Goal: Task Accomplishment & Management: Manage account settings

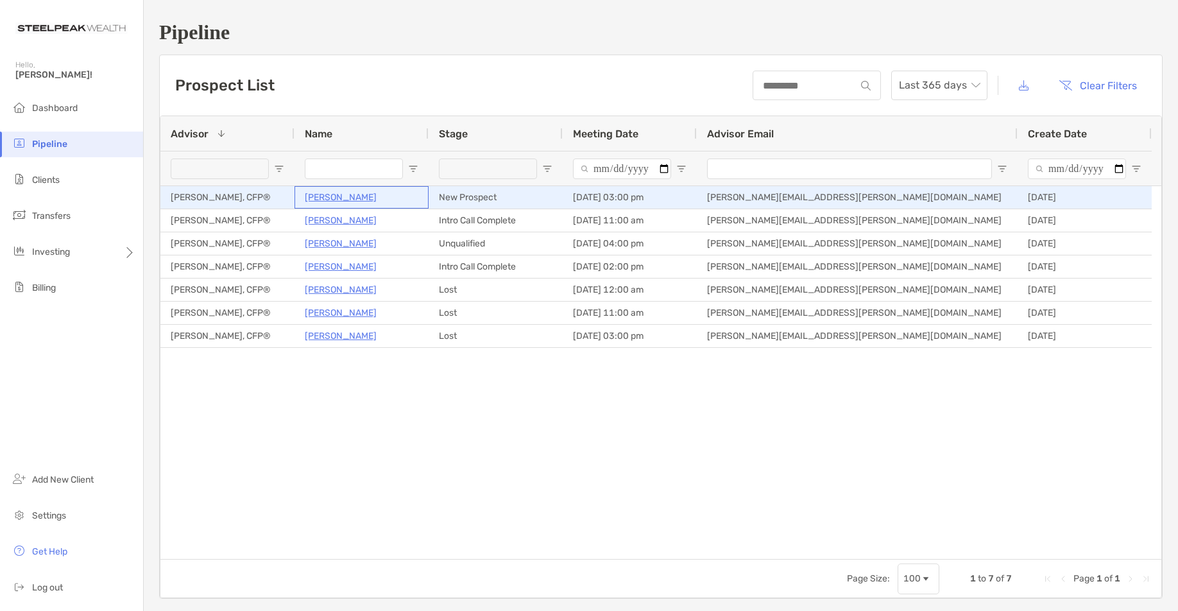
click at [356, 198] on p "[PERSON_NAME]" at bounding box center [341, 197] width 72 height 16
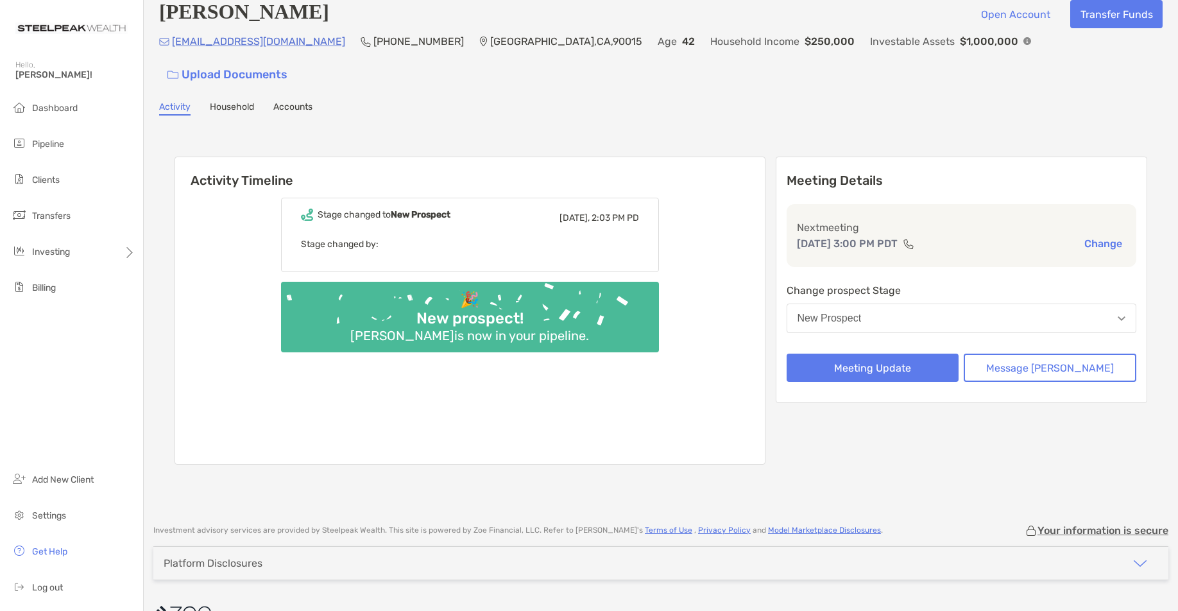
scroll to position [19, 0]
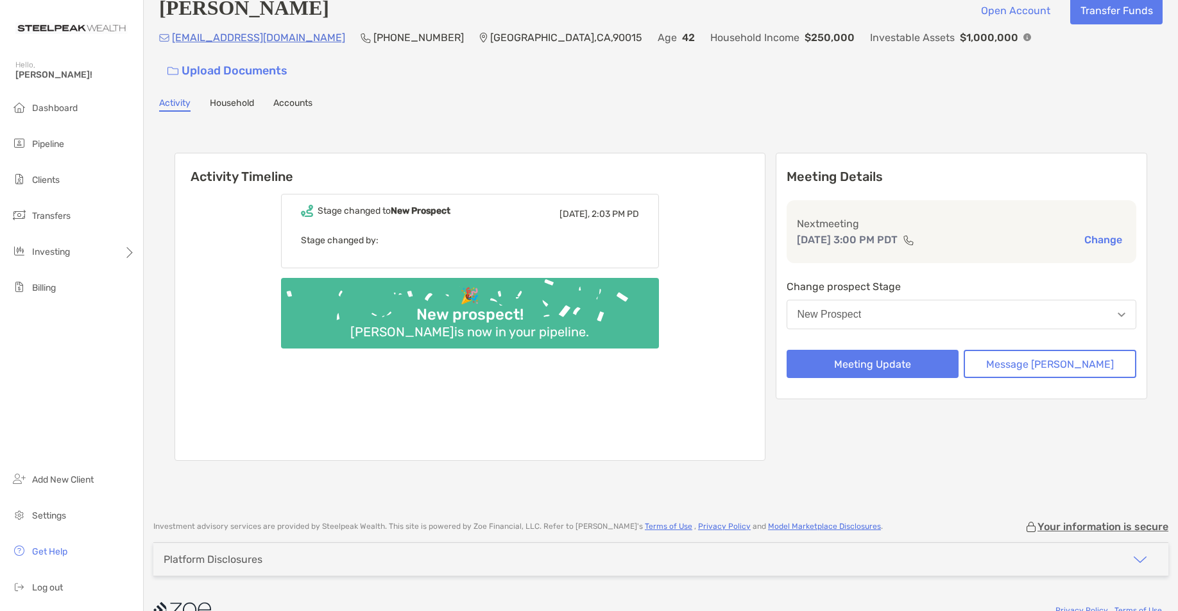
click at [345, 232] on p "Stage changed by:" at bounding box center [470, 240] width 338 height 16
click at [220, 98] on link "Household" at bounding box center [232, 105] width 44 height 14
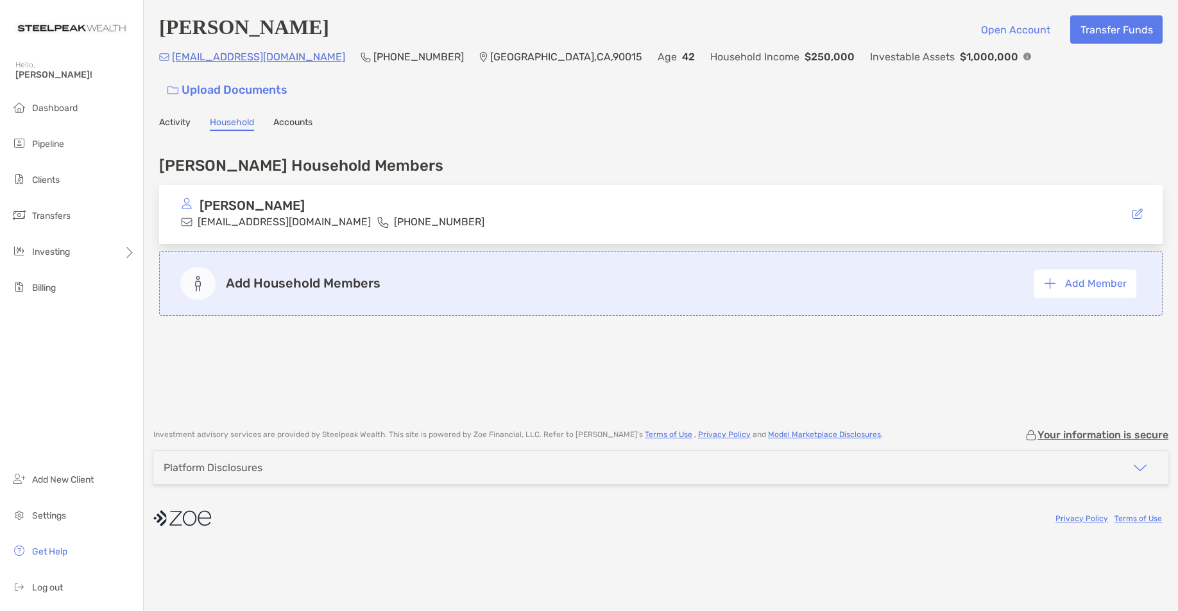
click at [515, 198] on div "Marcony Sanchez MARCONYSANCHEZ7@GMAIL.COM (213) 276-9198" at bounding box center [374, 214] width 386 height 32
click at [297, 89] on div "Marcony Sanchez Open Account Transfer Funds MARCONYSANCHEZ7@GMAIL.COM (213) 276…" at bounding box center [661, 208] width 1034 height 416
click at [298, 117] on link "Accounts" at bounding box center [292, 124] width 39 height 14
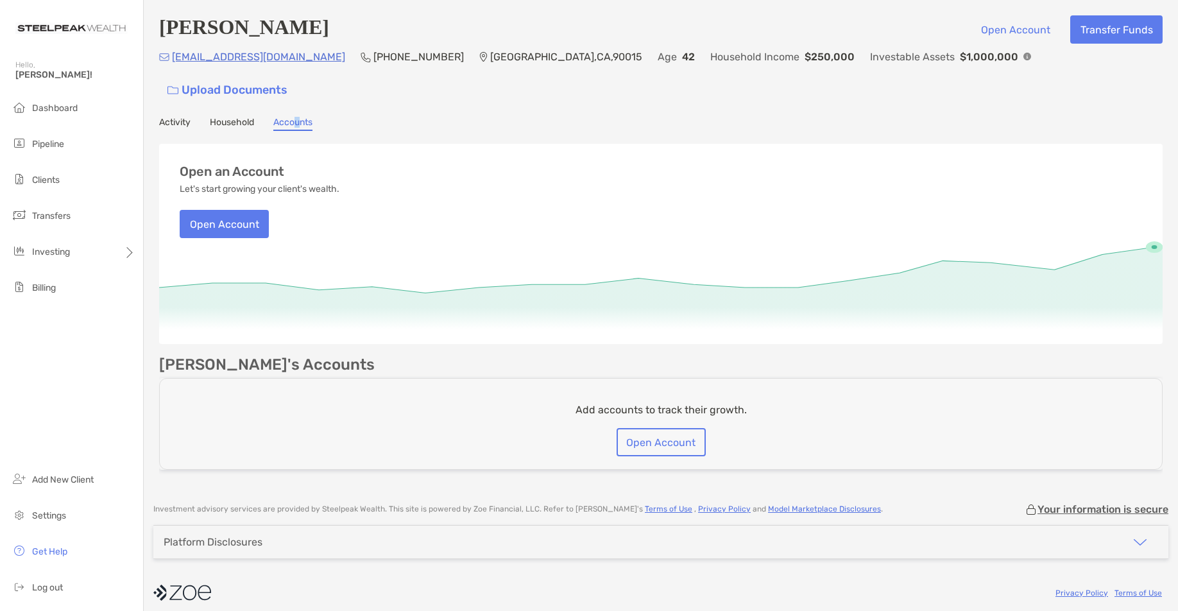
click at [168, 117] on link "Activity" at bounding box center [174, 124] width 31 height 14
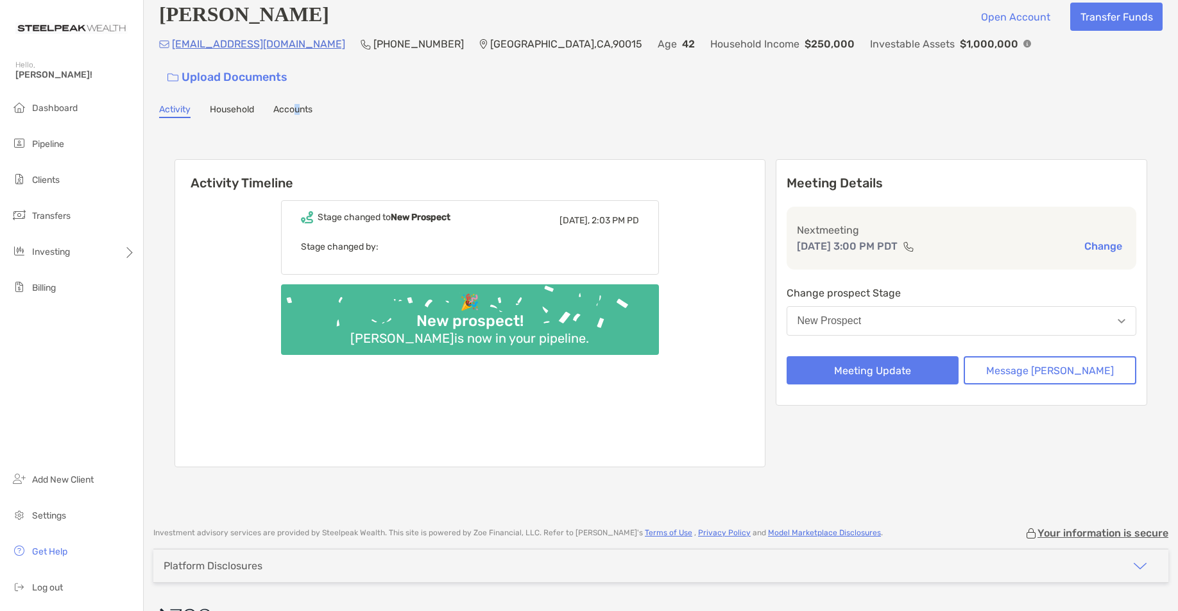
scroll to position [19, 0]
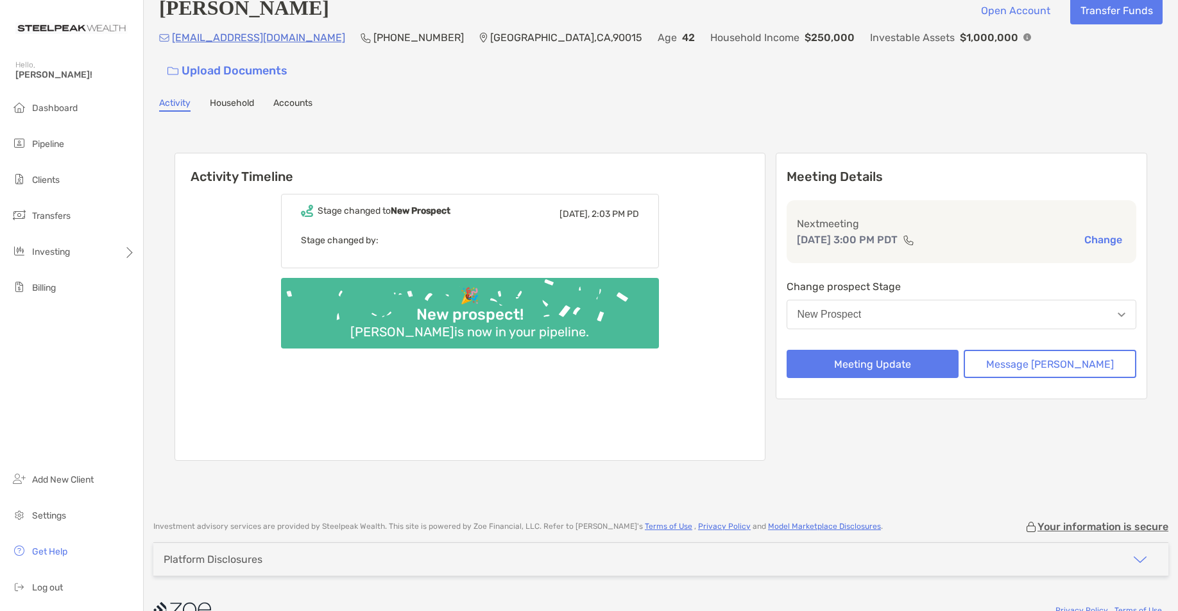
click at [928, 98] on div "Activity Household Accounts" at bounding box center [660, 105] width 1003 height 14
click at [362, 232] on p "Stage changed by:" at bounding box center [470, 240] width 338 height 16
click at [378, 124] on div "Activity Timeline Stage changed to New Prospect Yesterday, 2:03 PM PD Stage cha…" at bounding box center [660, 308] width 1003 height 368
drag, startPoint x: 770, startPoint y: 105, endPoint x: 775, endPoint y: 100, distance: 6.8
click at [775, 124] on div "Activity Timeline Stage changed to New Prospect Yesterday, 2:03 PM PD Stage cha…" at bounding box center [660, 308] width 1003 height 368
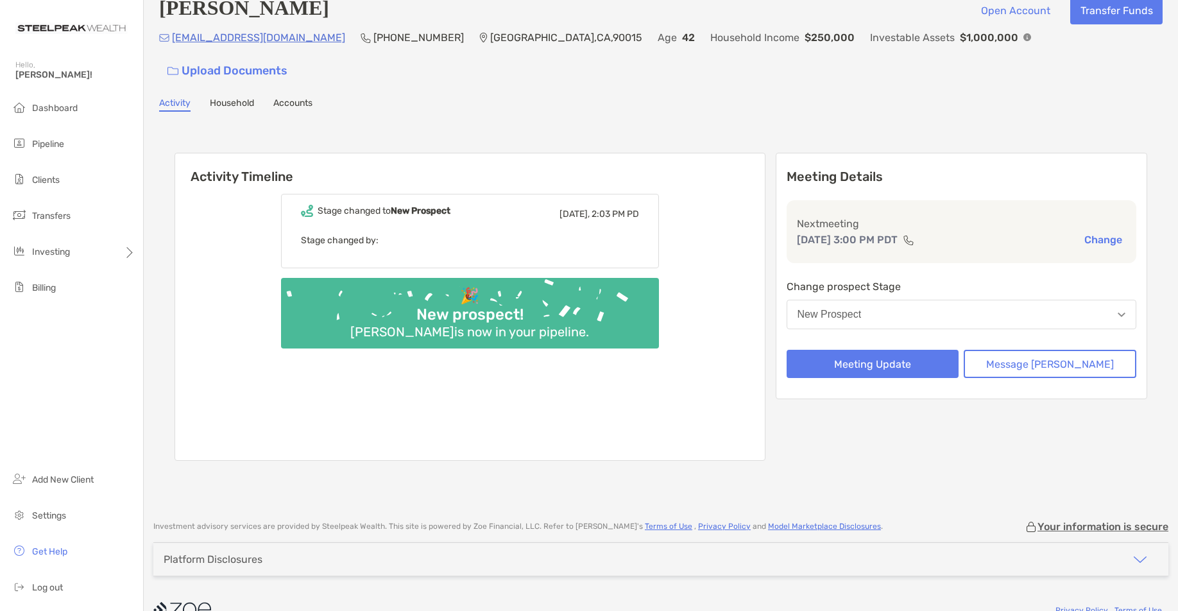
click at [228, 98] on link "Household" at bounding box center [232, 105] width 44 height 14
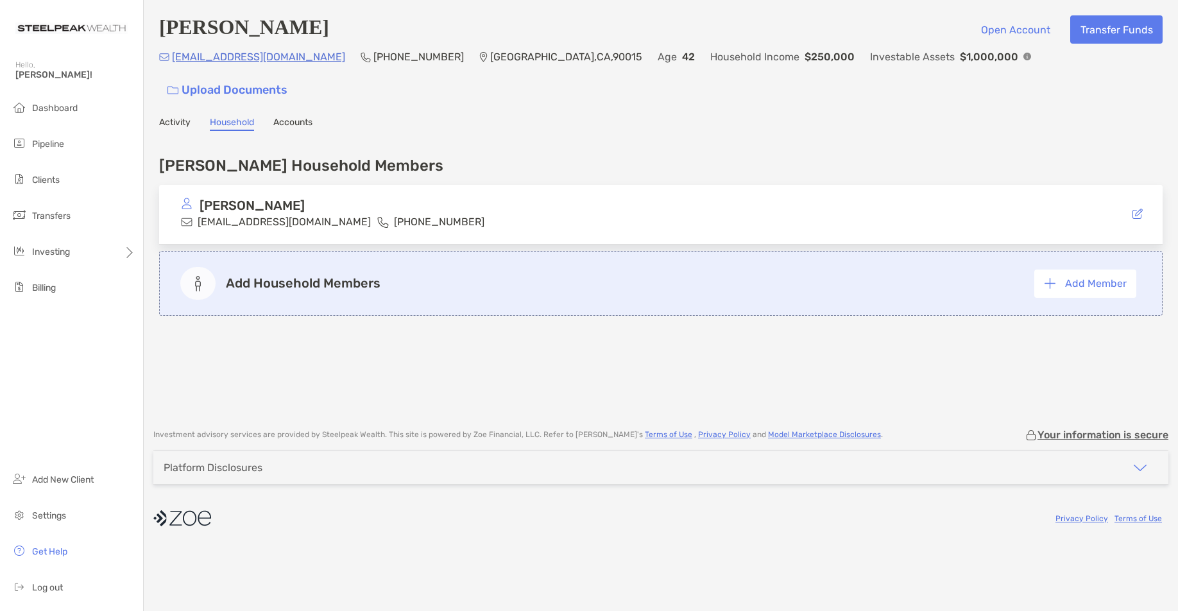
click at [461, 144] on div "Sanchez's Household Members Marcony Sanchez MARCONYSANCHEZ7@GMAIL.COM (213) 276…" at bounding box center [660, 233] width 1003 height 178
click at [296, 104] on div "Marcony Sanchez Open Account Transfer Funds MARCONYSANCHEZ7@GMAIL.COM (213) 276…" at bounding box center [661, 208] width 1034 height 416
click at [295, 117] on link "Accounts" at bounding box center [292, 124] width 39 height 14
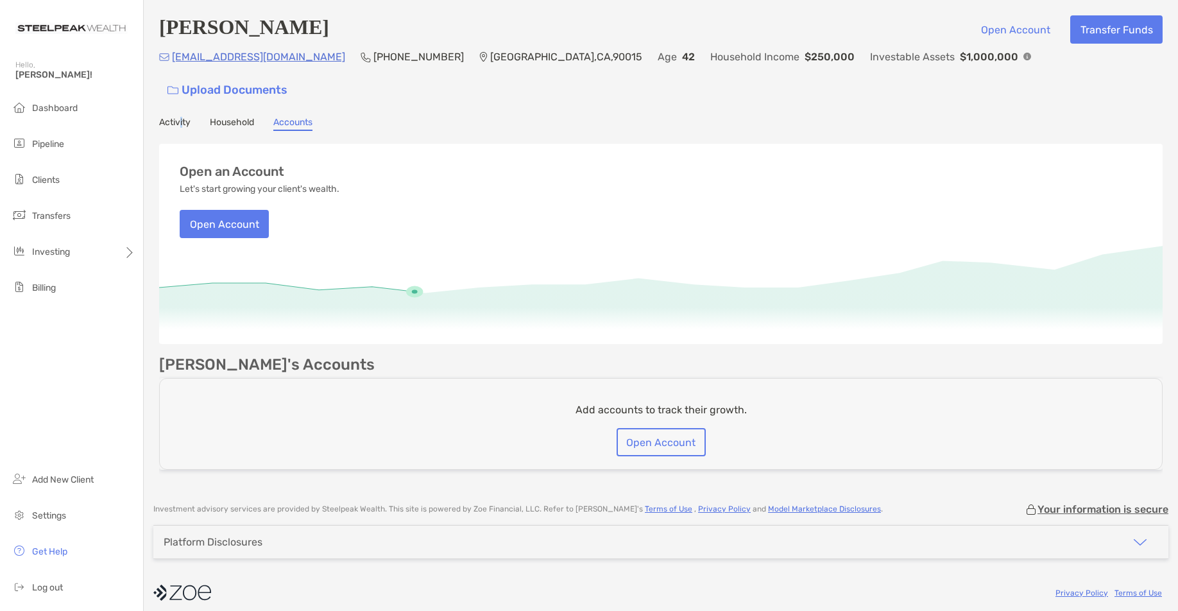
click at [182, 87] on div "Marcony Sanchez Open Account Transfer Funds MARCONYSANCHEZ7@GMAIL.COM (213) 276…" at bounding box center [661, 245] width 1034 height 490
click at [182, 117] on link "Activity" at bounding box center [174, 124] width 31 height 14
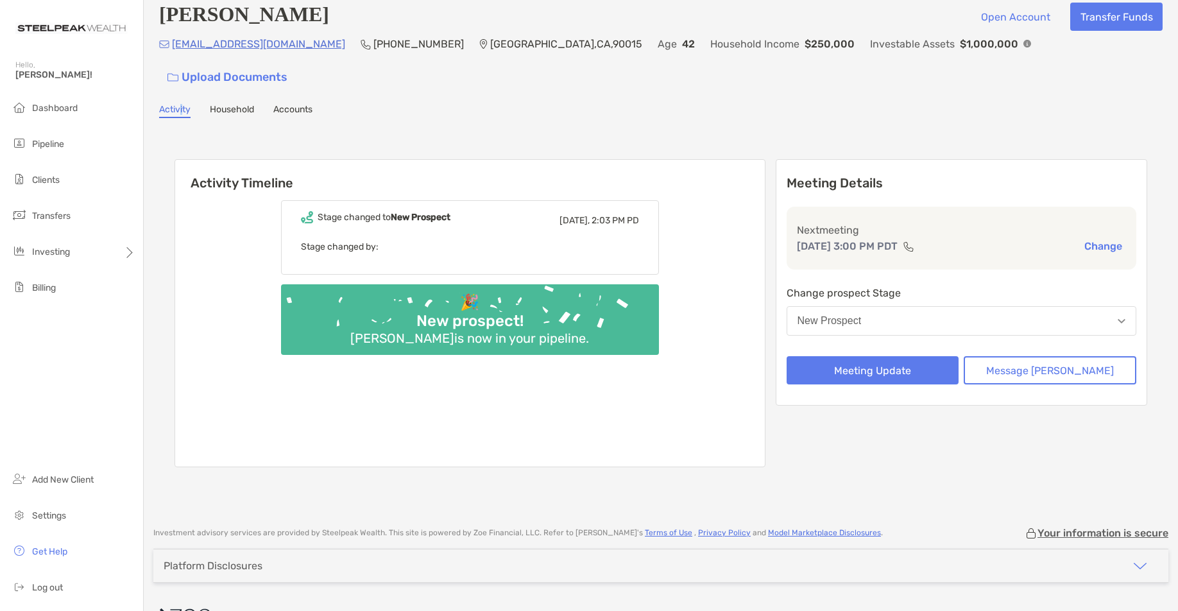
scroll to position [19, 0]
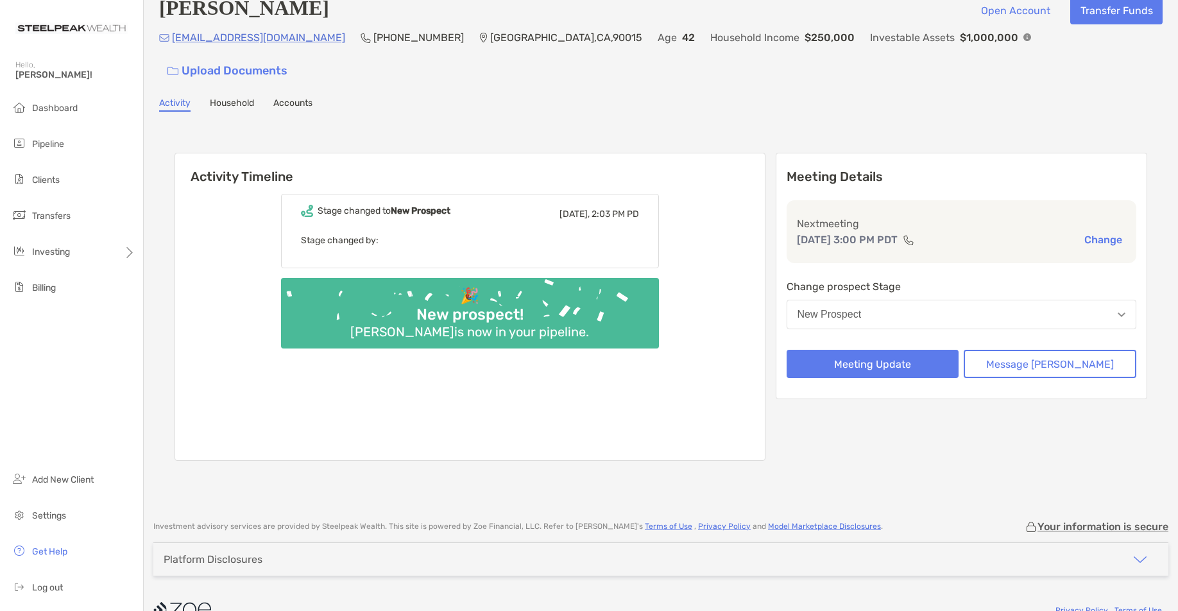
drag, startPoint x: 391, startPoint y: 83, endPoint x: 383, endPoint y: 84, distance: 8.4
click at [391, 98] on div "Activity Household Accounts" at bounding box center [660, 105] width 1003 height 14
click at [368, 232] on p "Stage changed by:" at bounding box center [470, 240] width 338 height 16
click at [371, 232] on p "Stage changed by:" at bounding box center [470, 240] width 338 height 16
click at [485, 124] on div "Activity Timeline Stage changed to New Prospect Yesterday, 2:03 PM PD Stage cha…" at bounding box center [660, 308] width 1003 height 368
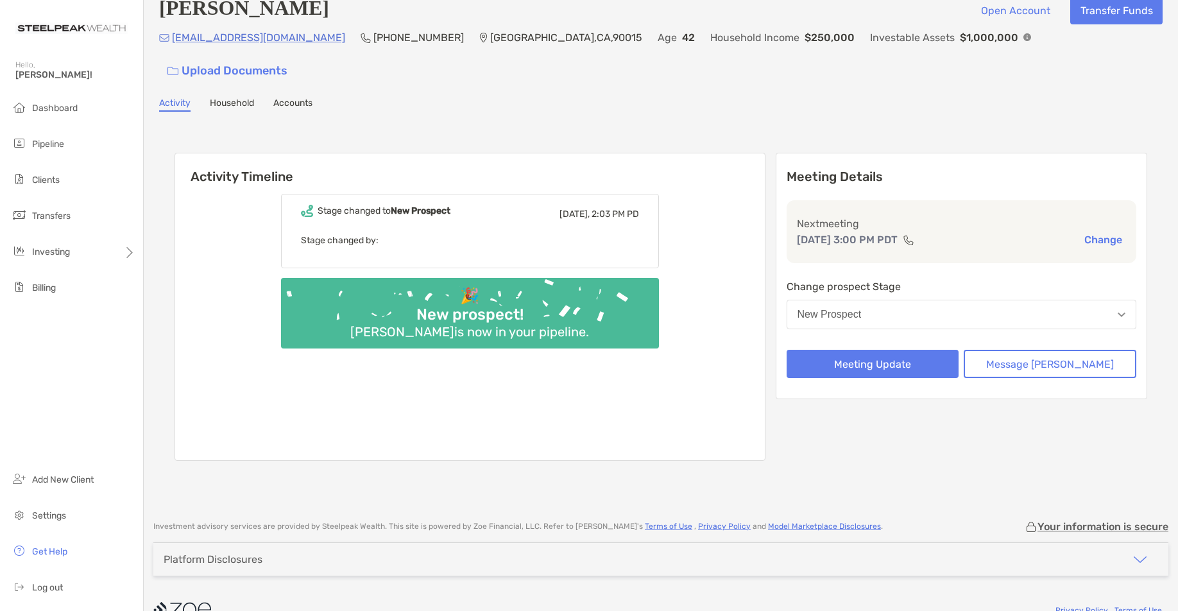
click at [597, 124] on div "Activity Timeline Stage changed to New Prospect Yesterday, 2:03 PM PD Stage cha…" at bounding box center [660, 308] width 1003 height 368
drag, startPoint x: 545, startPoint y: 82, endPoint x: 649, endPoint y: 72, distance: 103.8
click at [552, 98] on div "Activity Household Accounts" at bounding box center [660, 105] width 1003 height 14
click at [726, 124] on div "Activity Timeline Stage changed to New Prospect Yesterday, 2:03 PM PD Stage cha…" at bounding box center [660, 308] width 1003 height 368
click at [697, 124] on div "Activity Timeline Stage changed to New Prospect Yesterday, 2:03 PM PD Stage cha…" at bounding box center [660, 308] width 1003 height 368
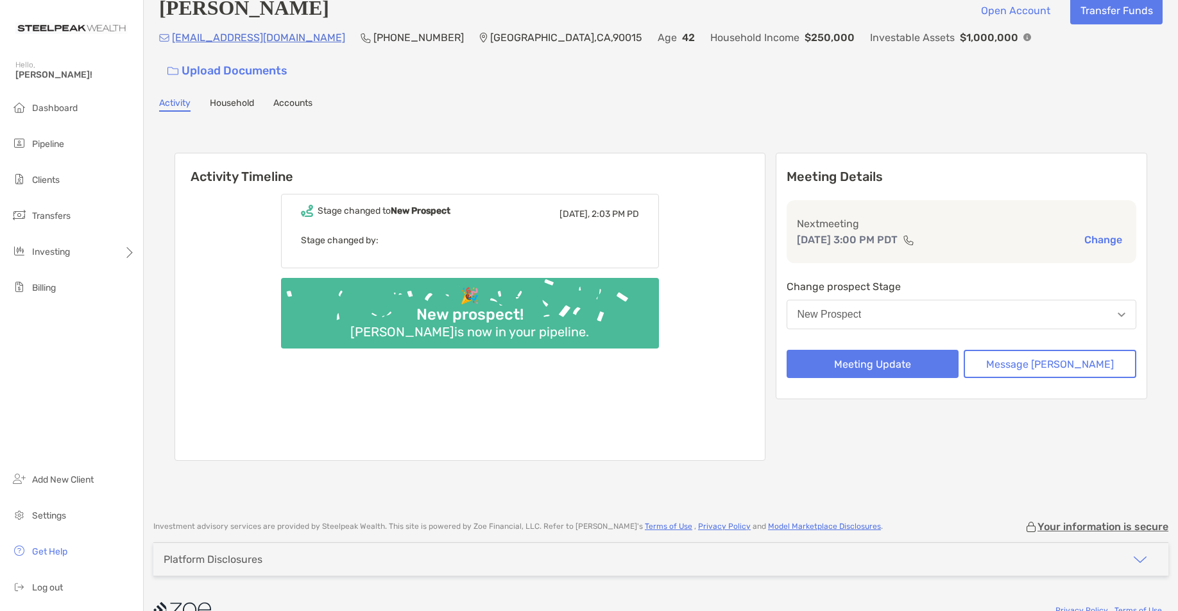
click at [590, 194] on div "Stage changed to New Prospect Yesterday, 2:03 PM PD Stage changed by:" at bounding box center [470, 231] width 378 height 74
drag, startPoint x: 510, startPoint y: 200, endPoint x: 522, endPoint y: 203, distance: 12.0
click at [510, 200] on div "Stage changed to New Prospect Yesterday, 2:03 PM PD Stage changed by:" at bounding box center [470, 231] width 378 height 74
click at [517, 324] on div "Marcony Sanchez is now in your pipeline." at bounding box center [469, 331] width 249 height 15
click at [883, 350] on button "Meeting Update" at bounding box center [873, 364] width 173 height 28
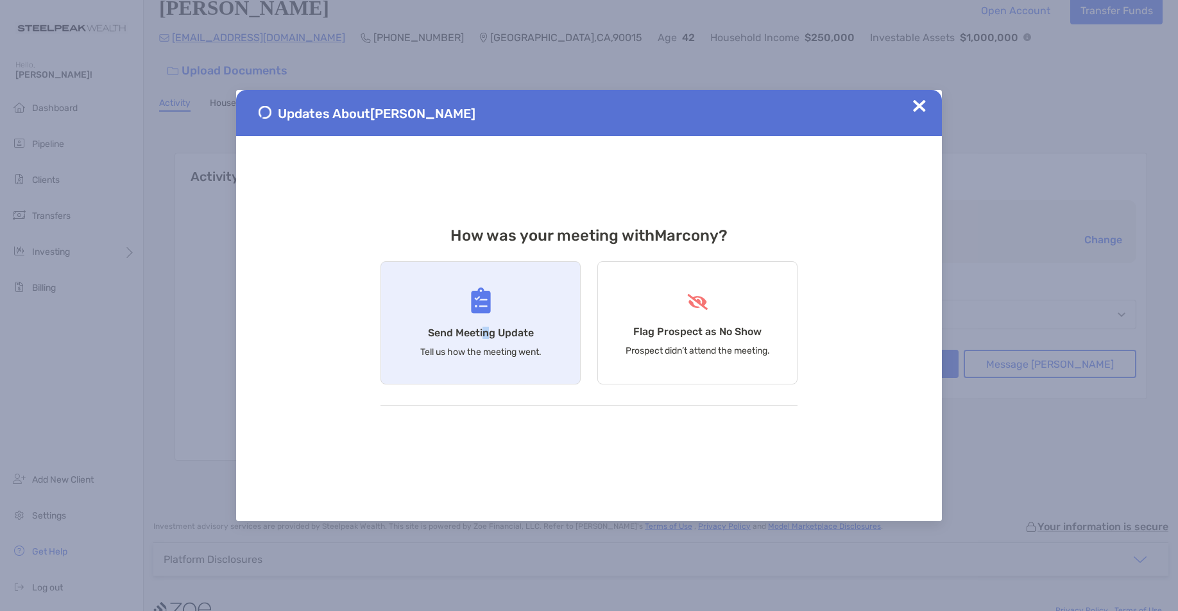
click at [485, 321] on div "Send Meeting Update Tell us how the meeting went." at bounding box center [480, 322] width 200 height 123
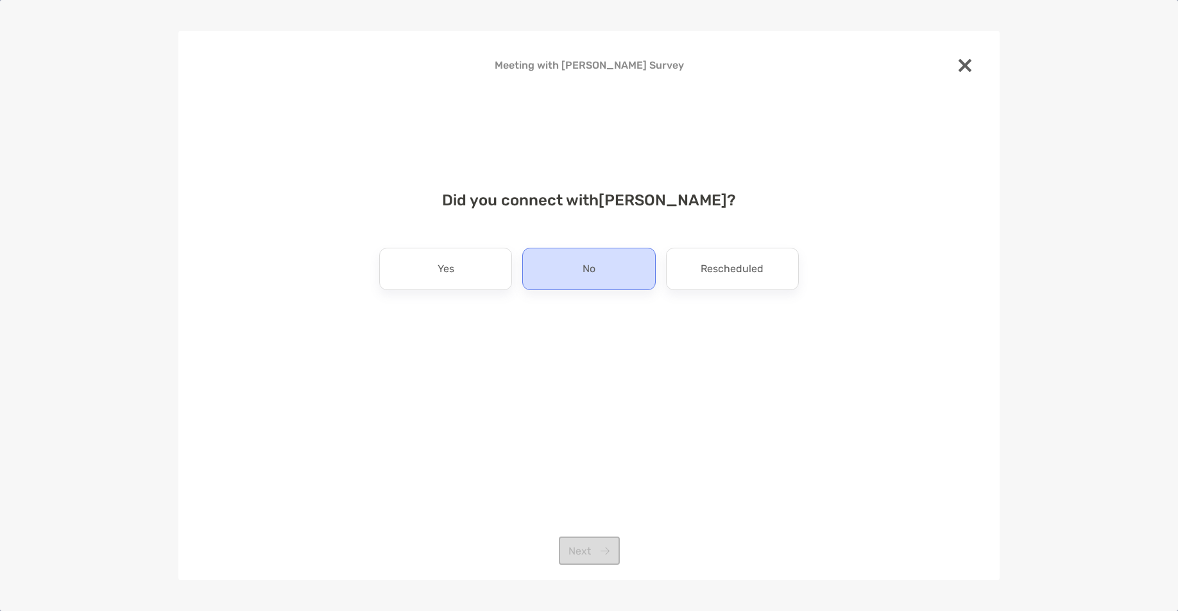
click at [579, 280] on div "No" at bounding box center [588, 269] width 133 height 42
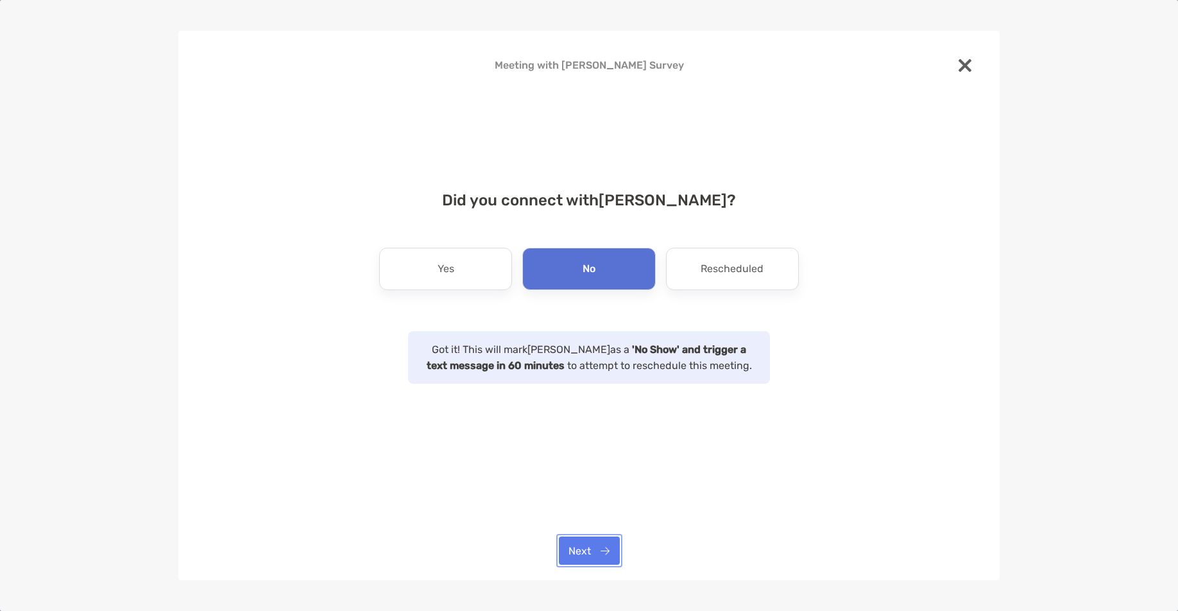
click at [602, 549] on button "Next" at bounding box center [589, 550] width 61 height 28
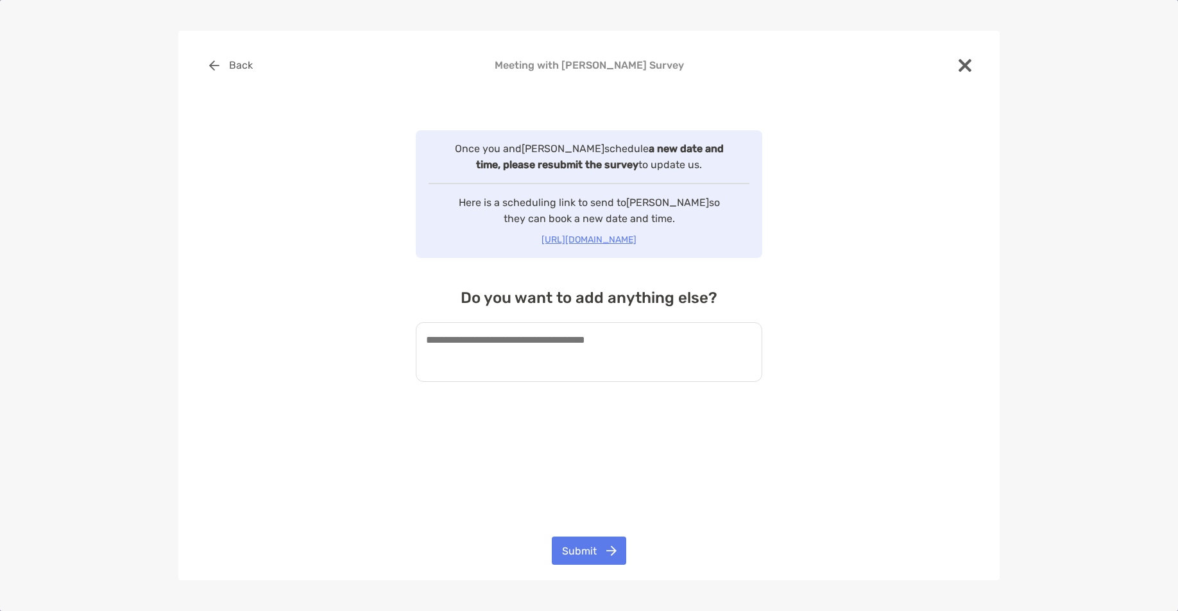
click at [625, 357] on textarea at bounding box center [589, 352] width 346 height 60
type textarea "**********"
click at [601, 555] on button "Submit" at bounding box center [589, 550] width 74 height 28
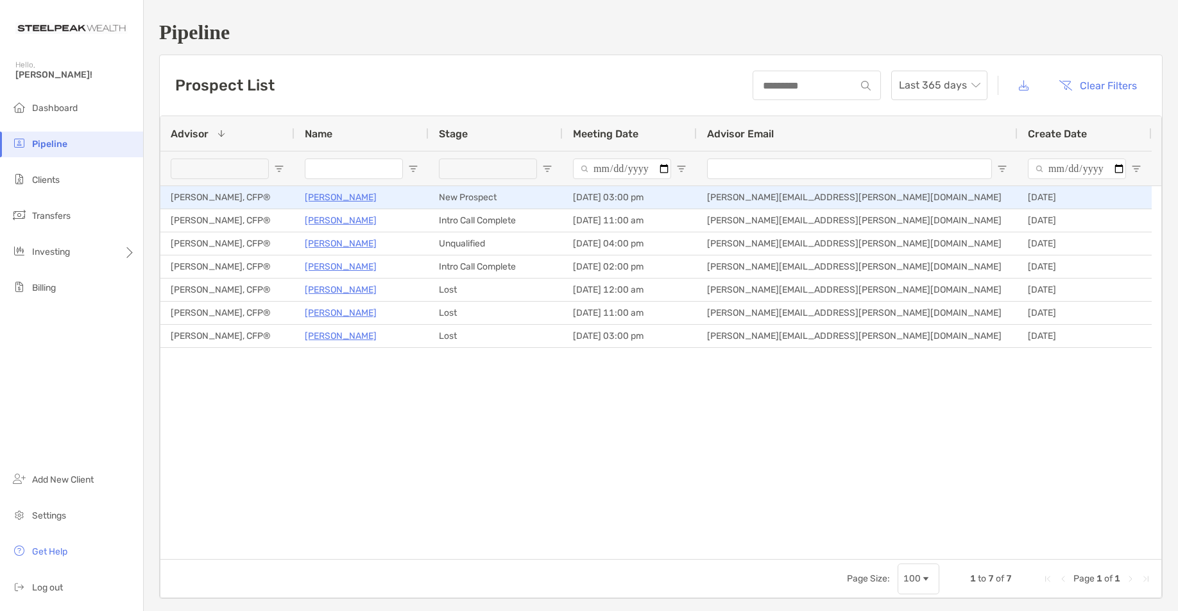
click at [362, 195] on p "[PERSON_NAME]" at bounding box center [341, 197] width 72 height 16
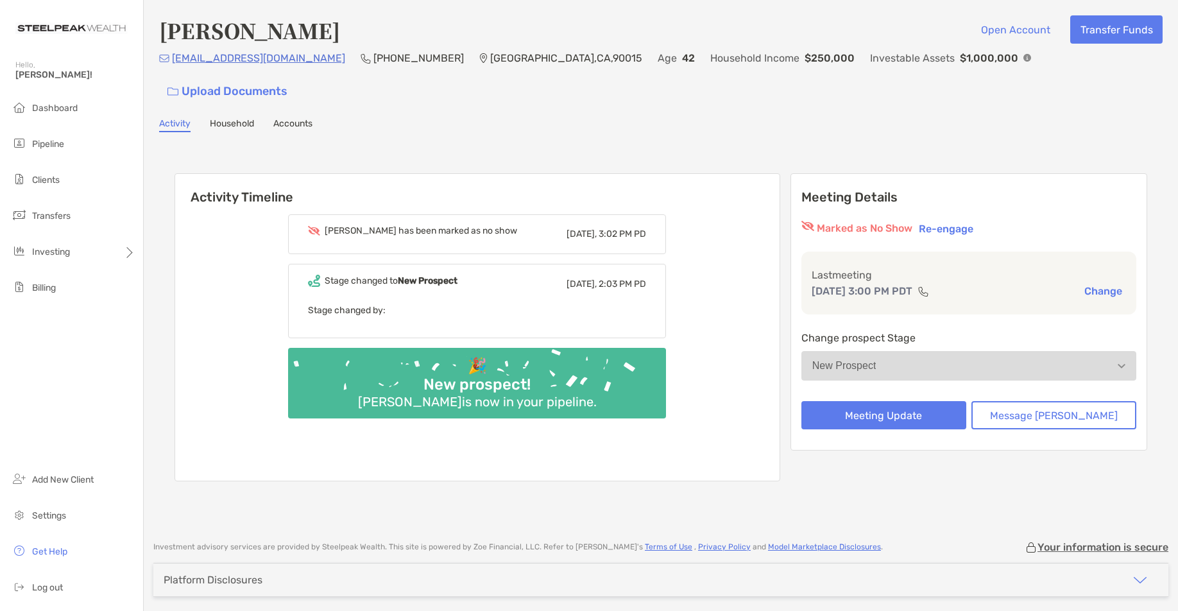
click at [314, 65] on p "[EMAIL_ADDRESS][DOMAIN_NAME]" at bounding box center [258, 58] width 173 height 16
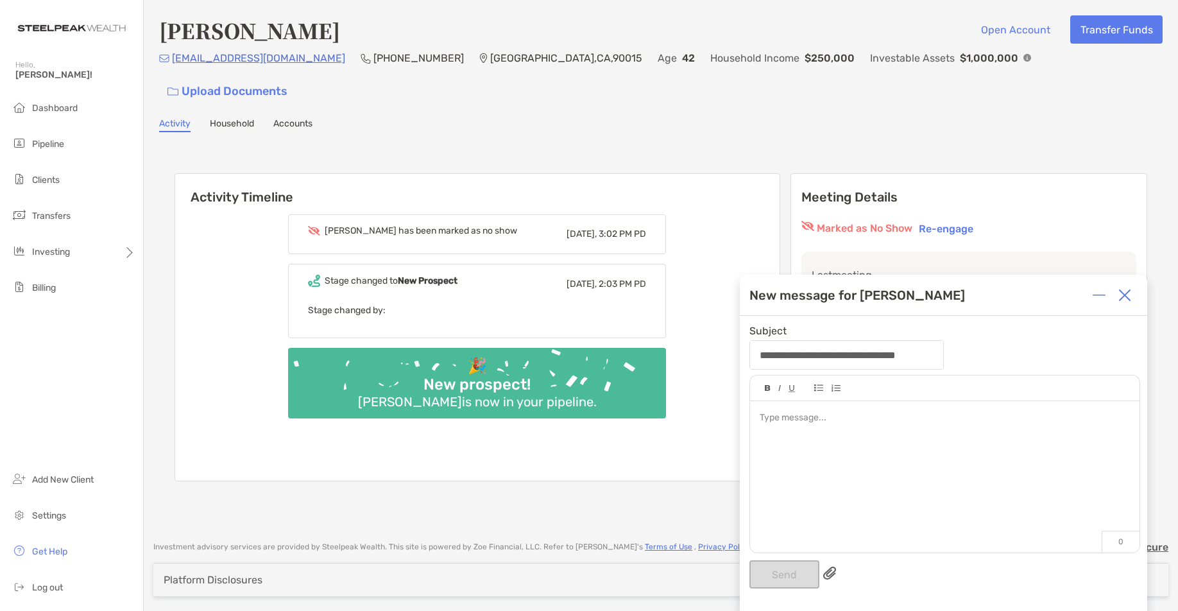
click at [1126, 290] on img at bounding box center [1124, 295] width 13 height 13
